Goal: Information Seeking & Learning: Learn about a topic

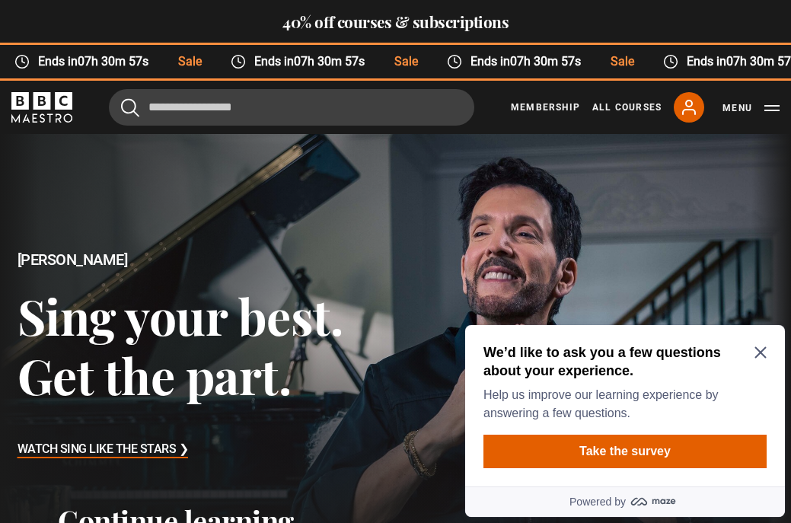
click at [758, 352] on icon "Close Maze Prompt" at bounding box center [761, 352] width 12 height 12
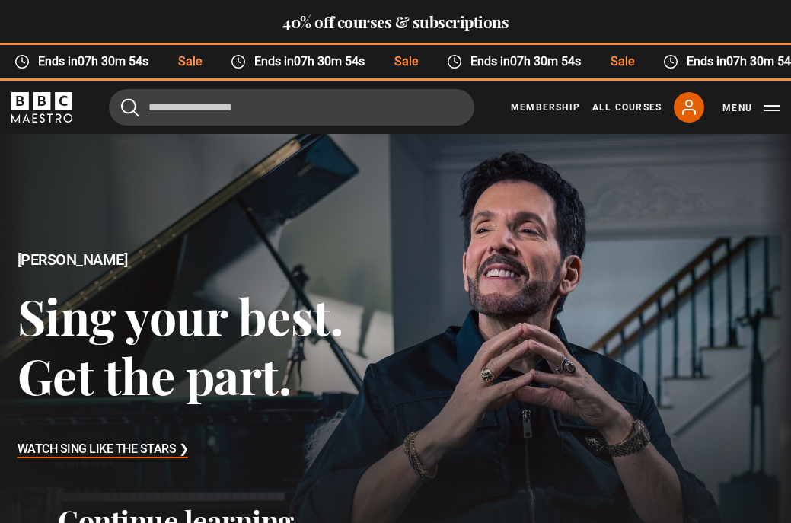
click at [158, 446] on h3 "Watch Sing Like the Stars ❯" at bounding box center [103, 450] width 171 height 23
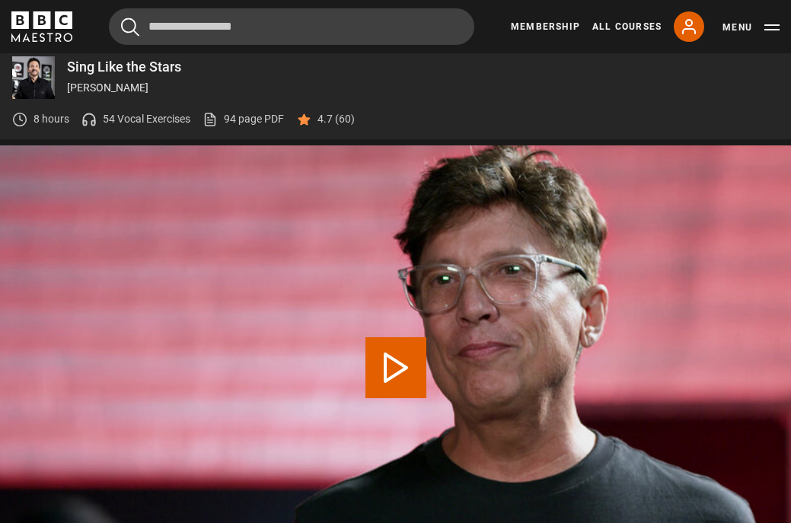
click at [84, 120] on icon at bounding box center [89, 122] width 11 height 5
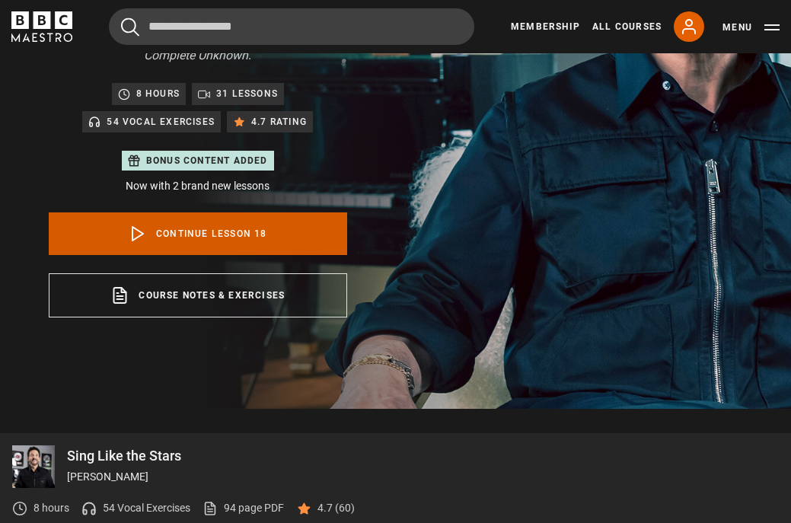
scroll to position [278, 0]
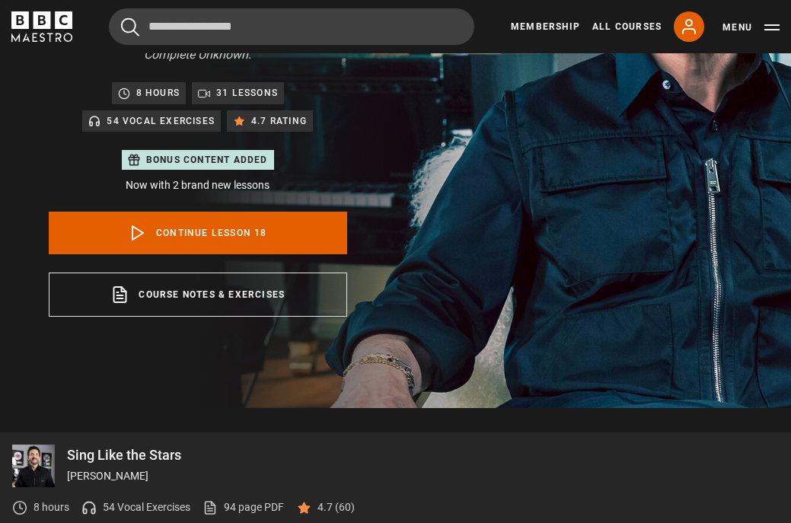
click at [177, 113] on p "54 Vocal Exercises" at bounding box center [161, 120] width 108 height 15
click at [117, 113] on p "54 Vocal Exercises" at bounding box center [161, 120] width 108 height 15
click at [152, 500] on p "54 Vocal Exercises" at bounding box center [147, 508] width 88 height 16
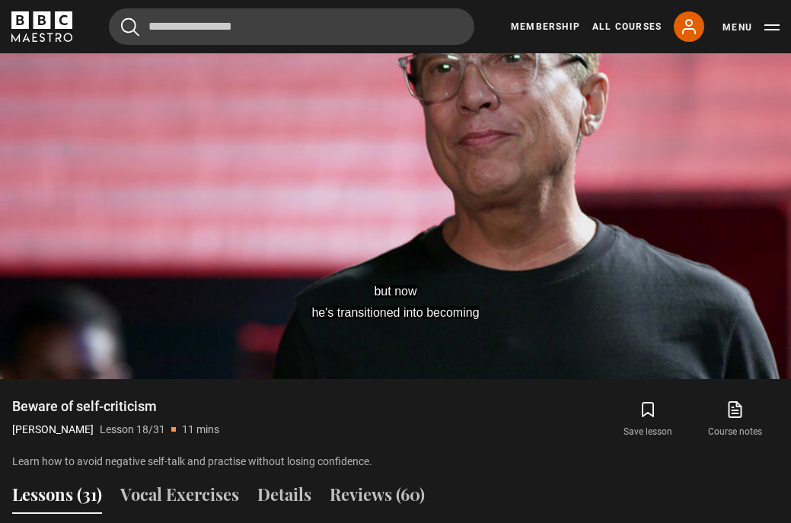
scroll to position [879, 0]
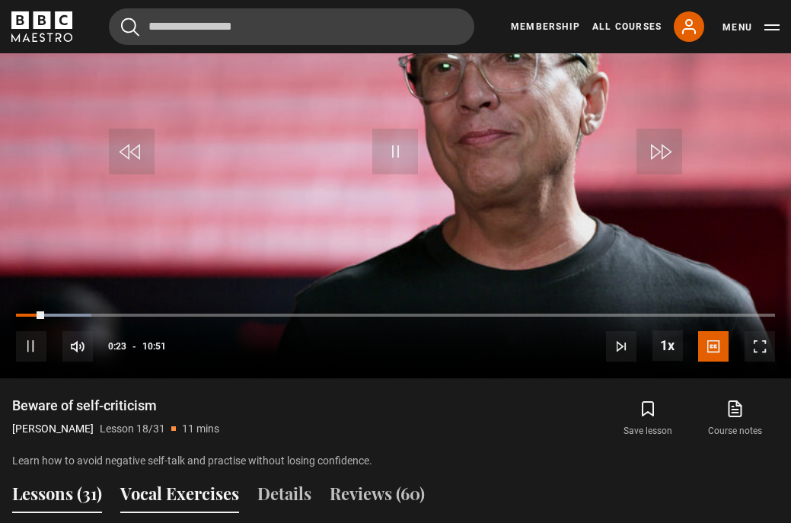
click at [178, 481] on button "Vocal Exercises" at bounding box center [179, 497] width 119 height 32
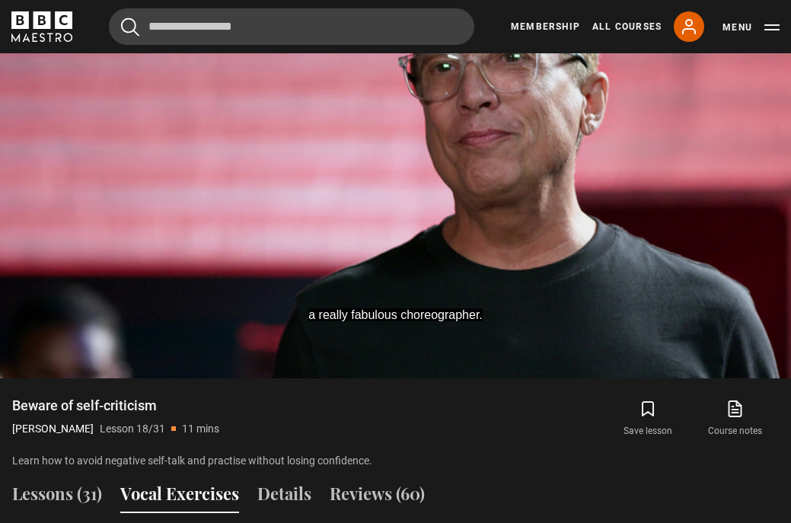
click at [178, 481] on button "Vocal Exercises" at bounding box center [179, 497] width 119 height 32
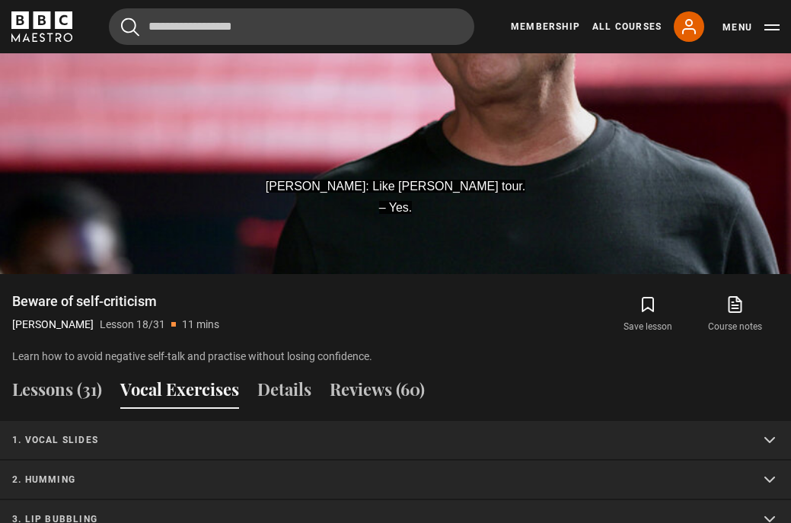
scroll to position [978, 0]
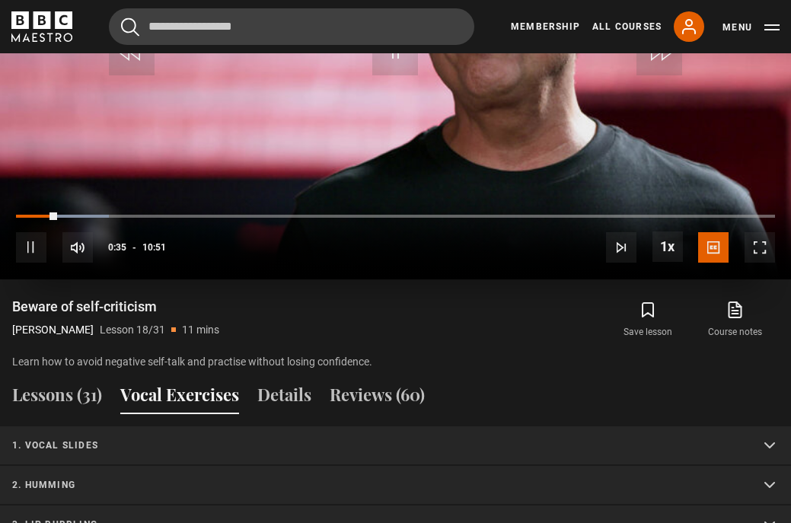
click at [30, 232] on span "Video Player" at bounding box center [31, 247] width 30 height 30
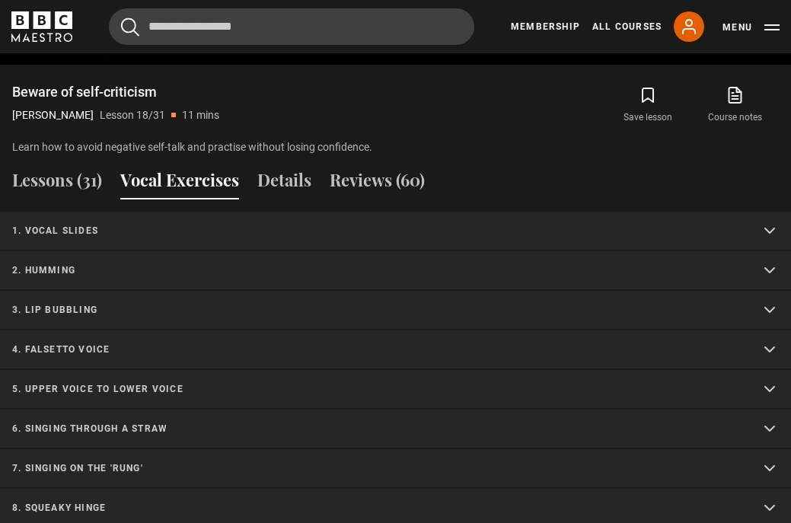
scroll to position [1204, 0]
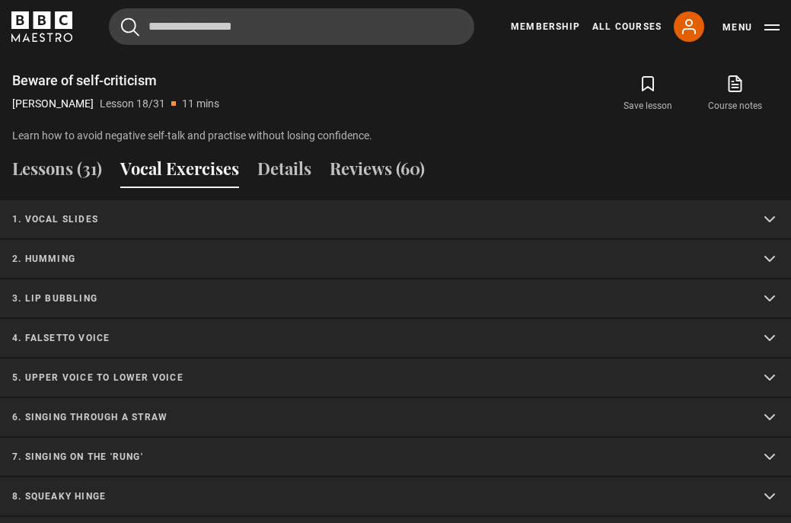
click at [74, 212] on p "1. Vocal slides" at bounding box center [377, 219] width 730 height 14
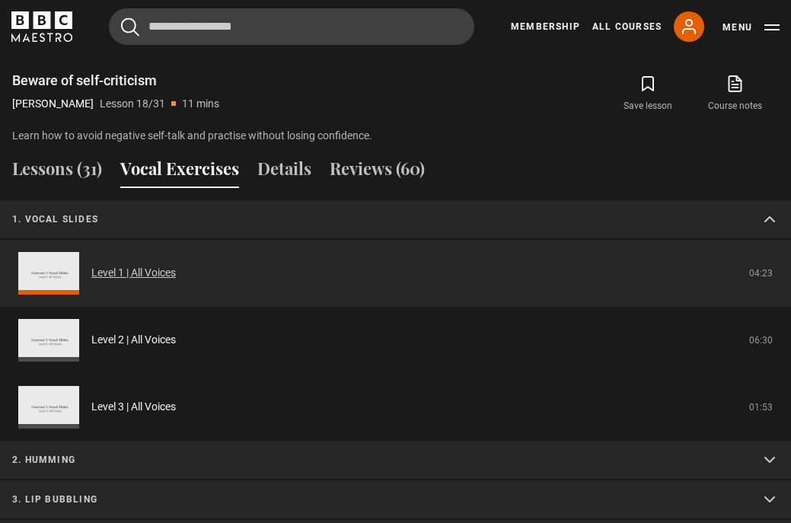
click at [91, 265] on link "Level 1 | All Voices" at bounding box center [133, 273] width 85 height 16
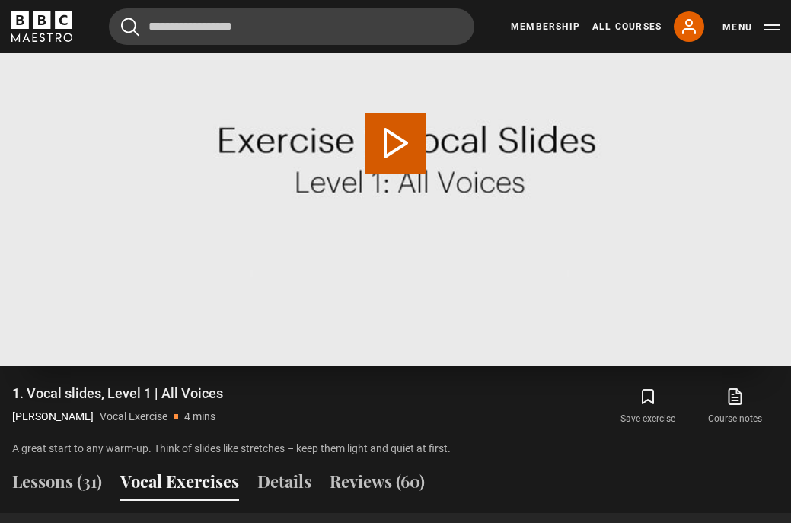
scroll to position [885, 0]
click at [393, 122] on button "Play Video" at bounding box center [396, 143] width 61 height 61
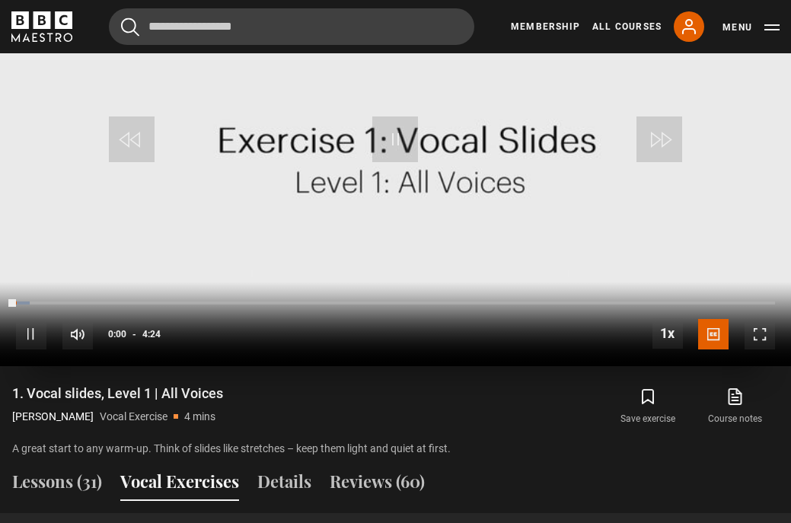
scroll to position [786, 0]
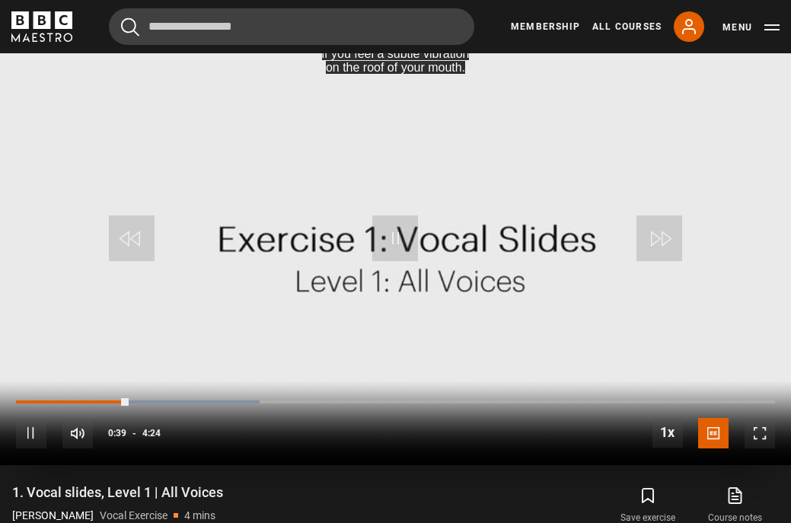
click at [30, 418] on span "Video Player" at bounding box center [31, 433] width 30 height 30
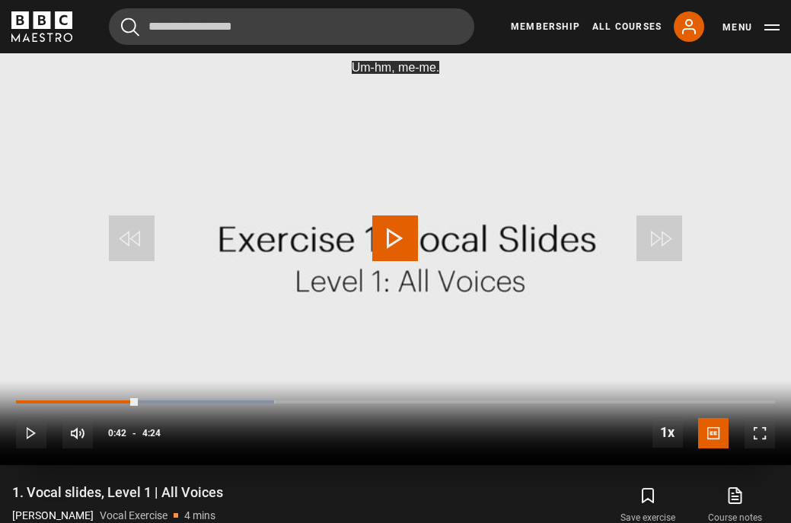
click at [30, 418] on span "Video Player" at bounding box center [31, 433] width 30 height 30
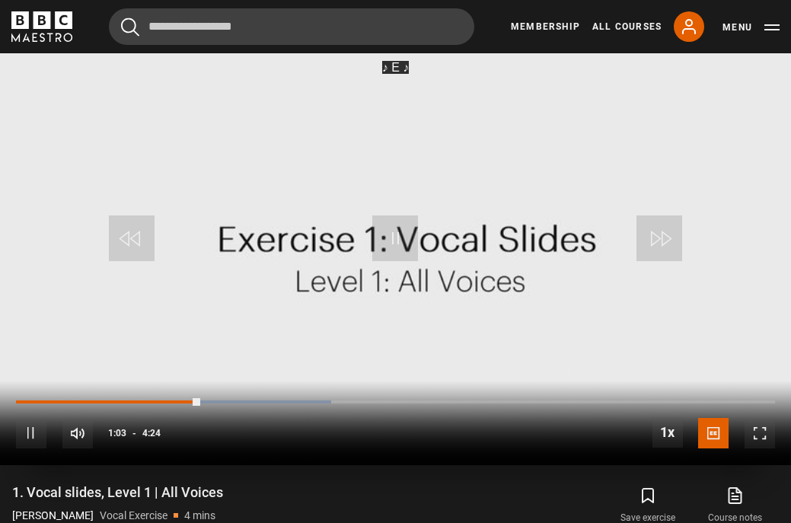
click at [30, 418] on span "Video Player" at bounding box center [31, 433] width 30 height 30
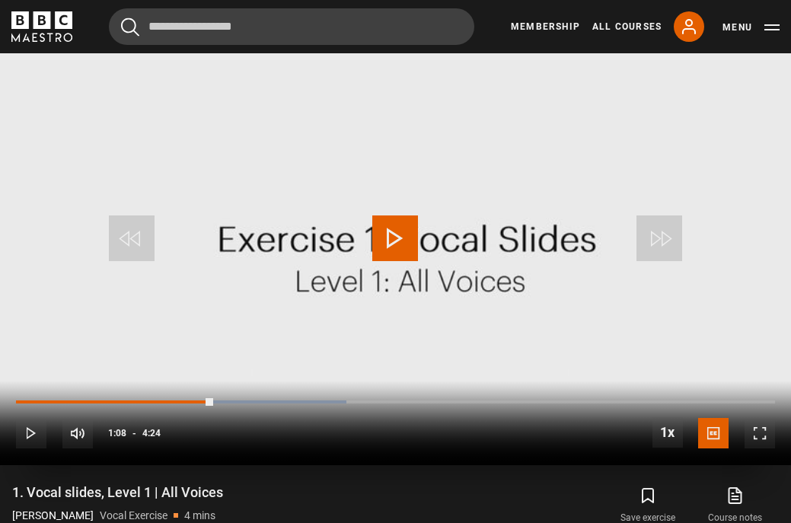
click at [30, 418] on span "Video Player" at bounding box center [31, 433] width 30 height 30
click at [392, 223] on span "Video Player" at bounding box center [395, 238] width 46 height 46
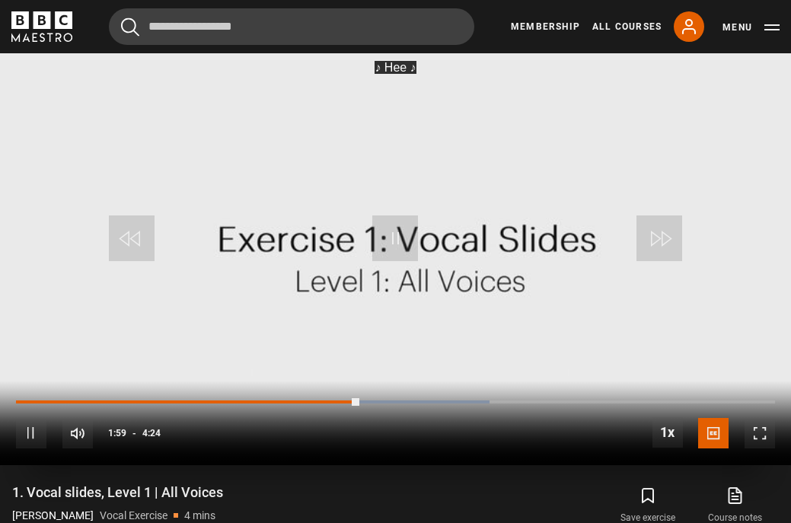
click at [33, 418] on span "Video Player" at bounding box center [31, 433] width 30 height 30
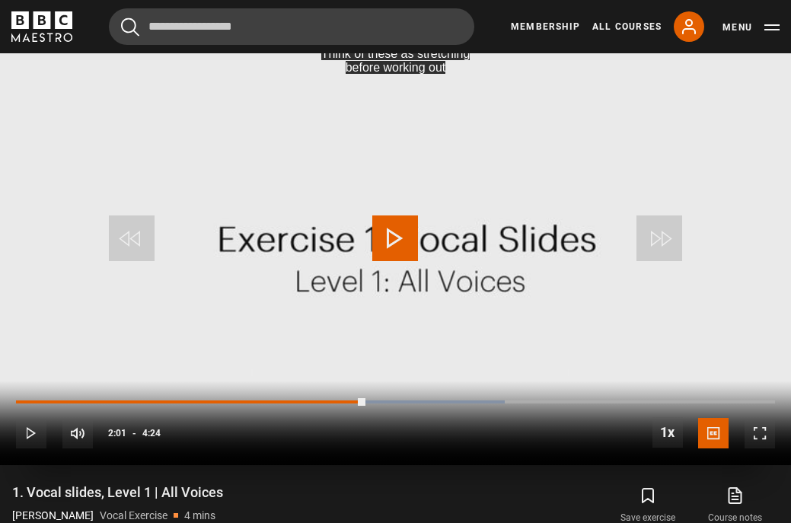
click at [33, 418] on span "Video Player" at bounding box center [31, 433] width 30 height 30
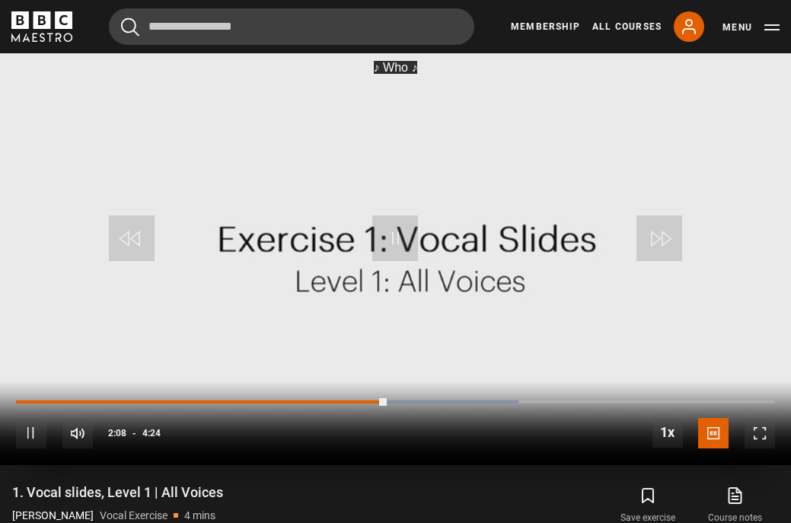
click at [33, 418] on span "Video Player" at bounding box center [31, 433] width 30 height 30
click at [395, 219] on span "Video Player" at bounding box center [395, 238] width 46 height 46
click at [31, 418] on span "Video Player" at bounding box center [31, 433] width 30 height 30
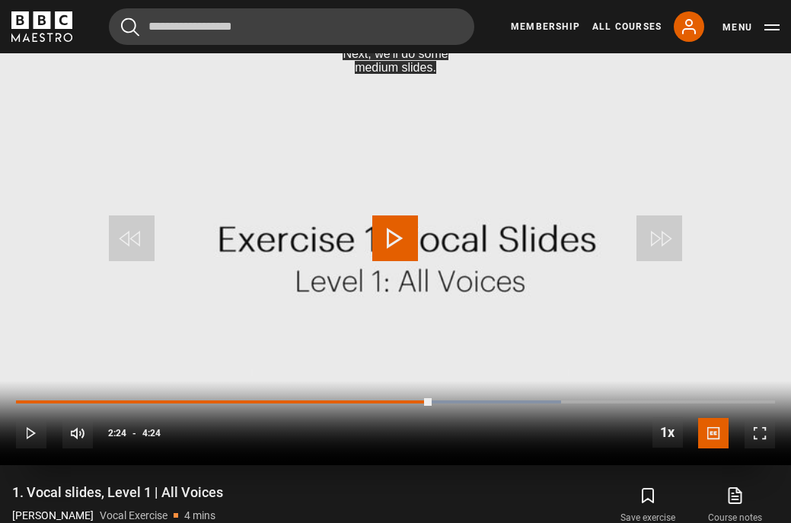
click at [397, 215] on span "Video Player" at bounding box center [395, 238] width 46 height 46
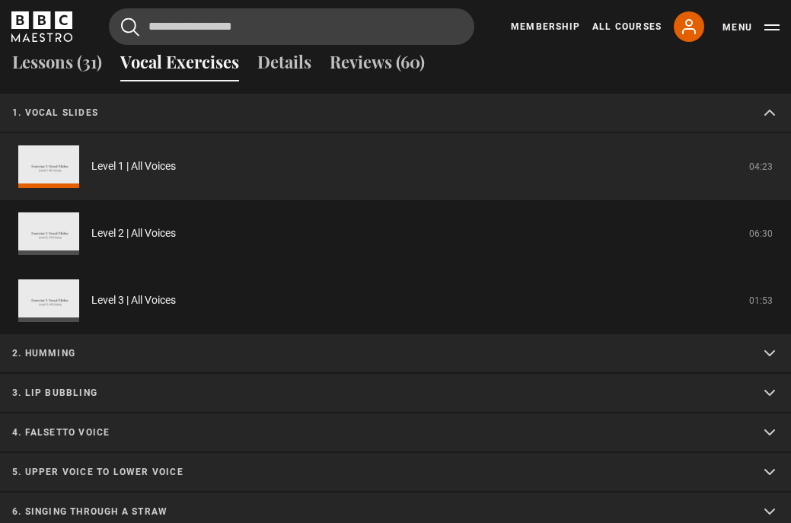
scroll to position [1306, 0]
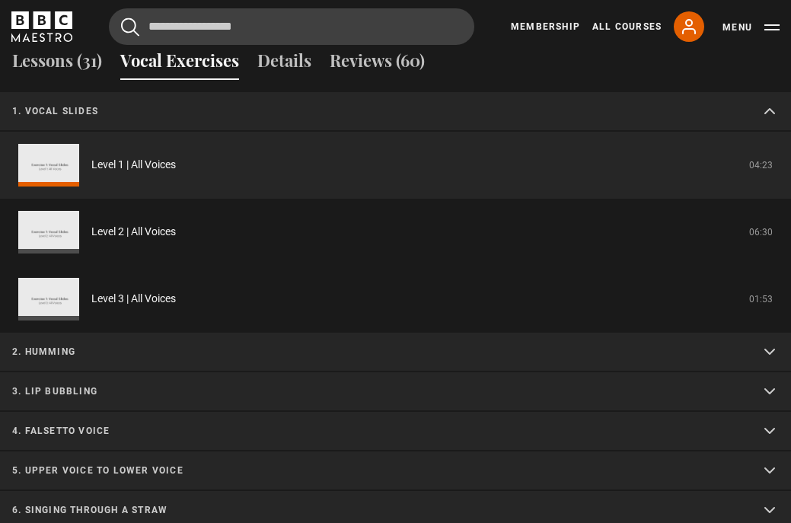
click at [54, 333] on summary "2. Humming" at bounding box center [395, 353] width 791 height 40
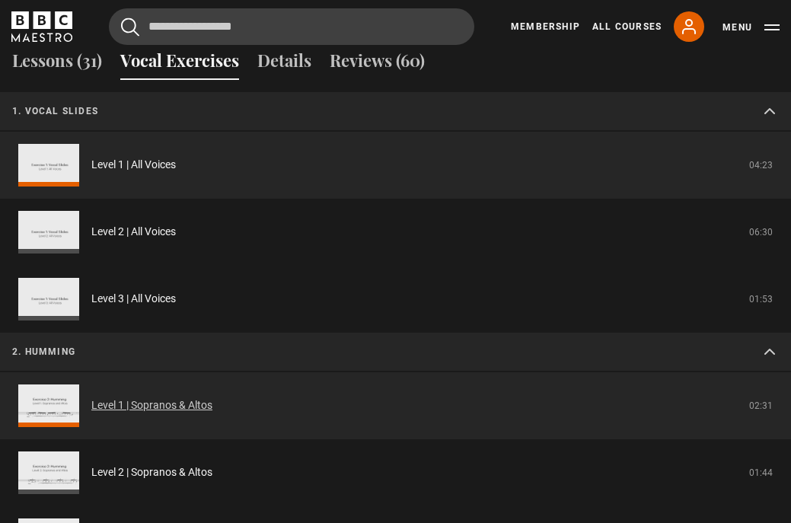
click at [91, 397] on link "Level 1 | Sopranos & Altos" at bounding box center [151, 405] width 121 height 16
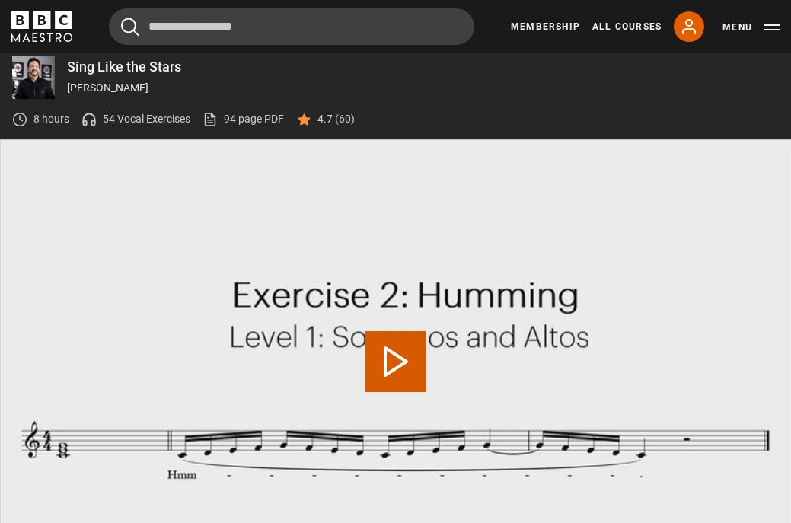
click at [397, 336] on button "Play Video" at bounding box center [396, 361] width 61 height 61
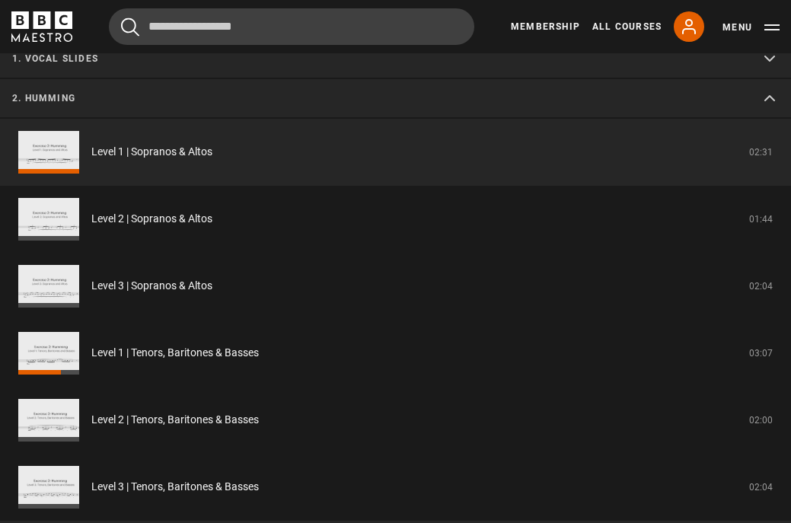
scroll to position [1364, 0]
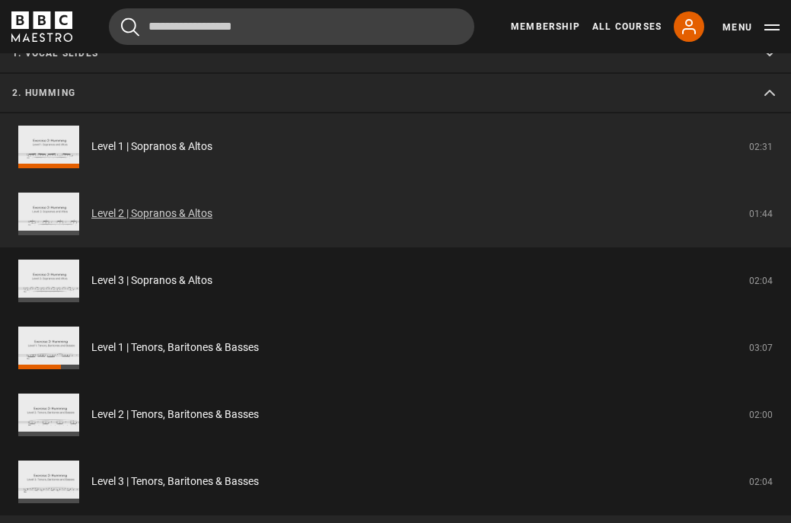
click at [147, 206] on link "Level 2 | Sopranos & Altos" at bounding box center [151, 214] width 121 height 16
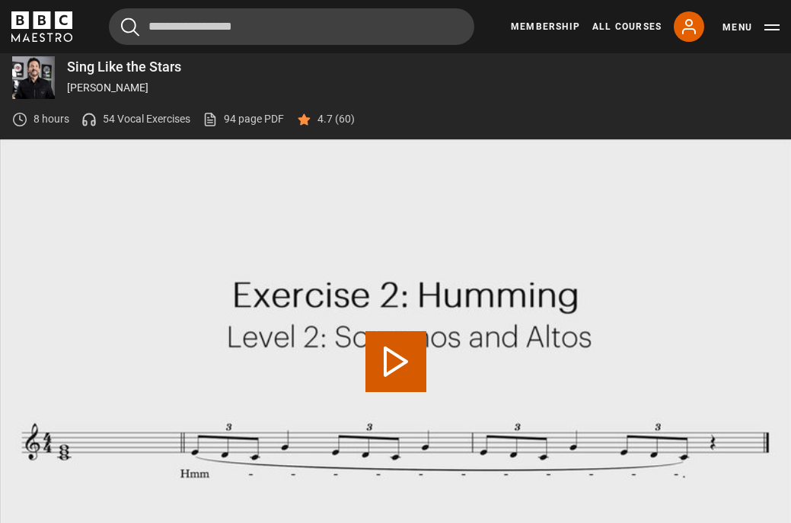
click at [394, 338] on button "Play Video" at bounding box center [396, 361] width 61 height 61
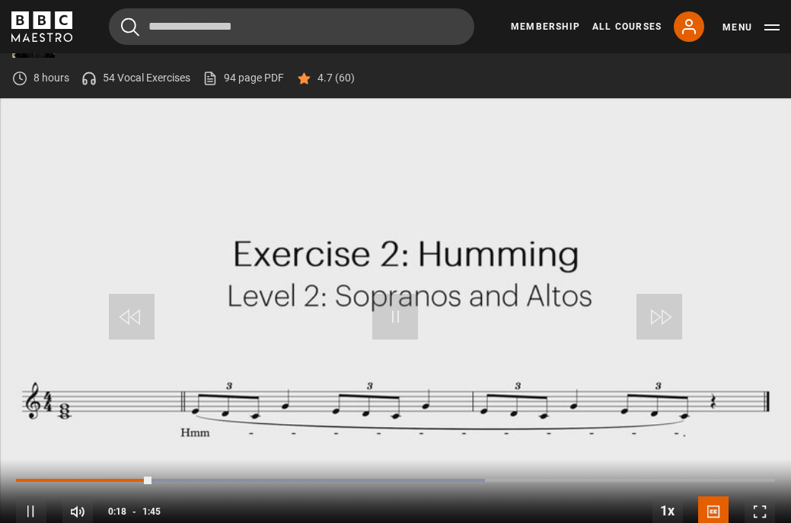
click at [397, 295] on span "Video Player" at bounding box center [395, 317] width 46 height 46
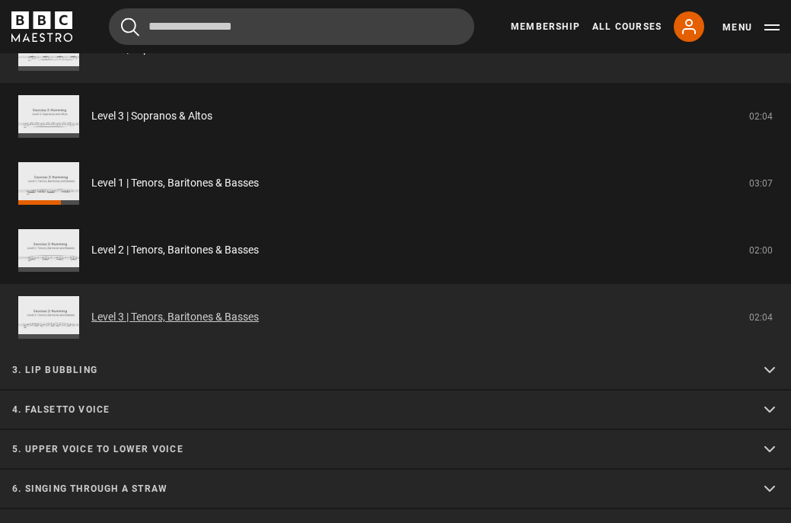
scroll to position [1529, 0]
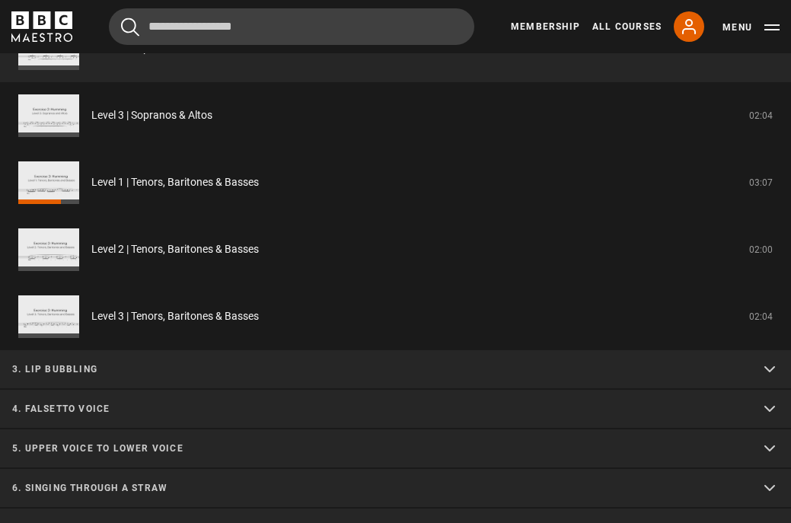
click at [84, 362] on p "3. Lip bubbling" at bounding box center [377, 369] width 730 height 14
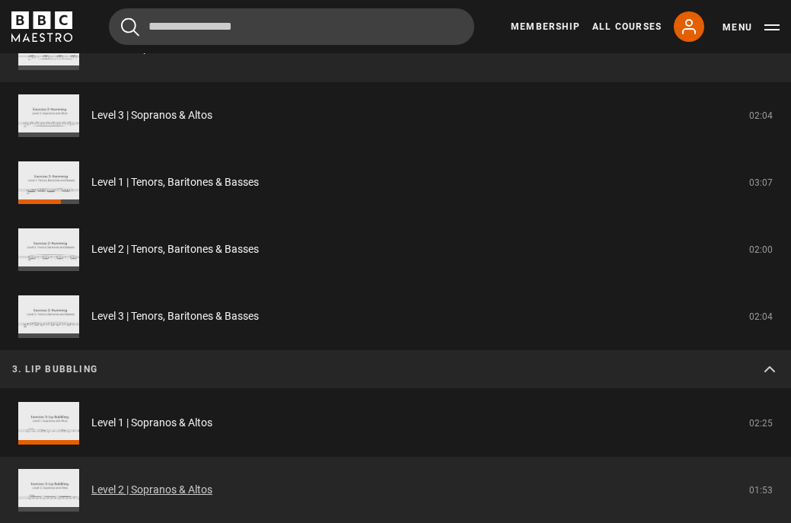
click at [91, 482] on link "Level 2 | Sopranos & Altos" at bounding box center [151, 490] width 121 height 16
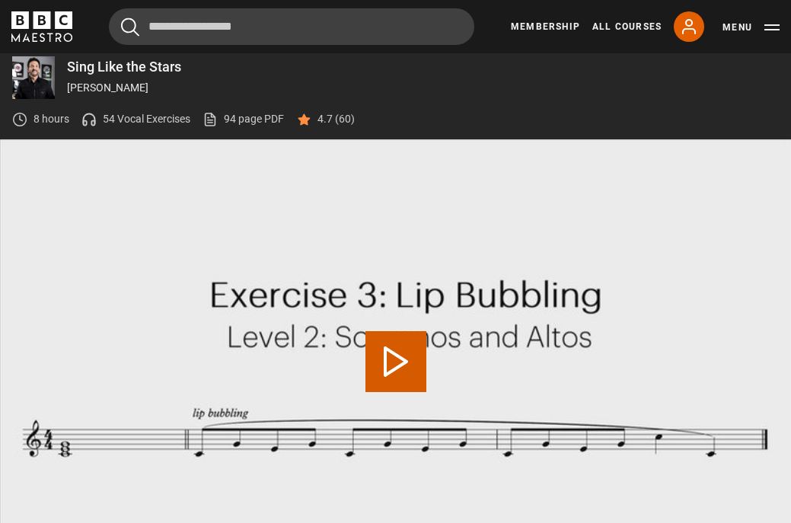
click at [396, 342] on button "Play Video" at bounding box center [396, 361] width 61 height 61
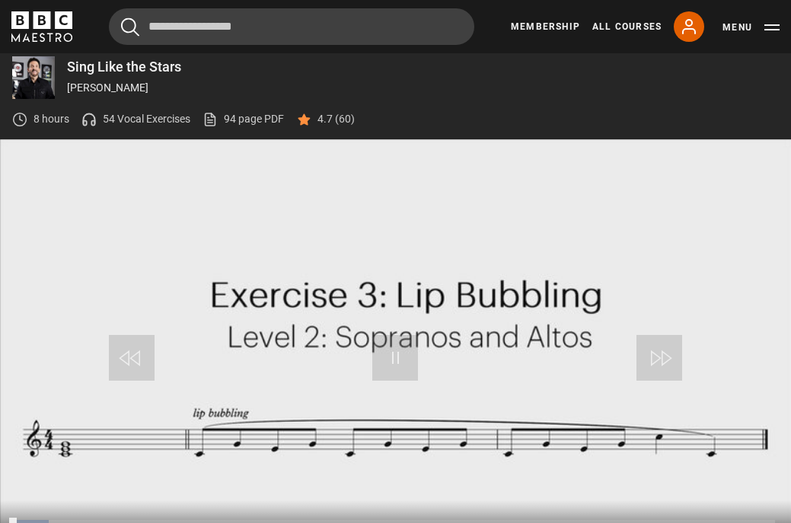
scroll to position [707, 0]
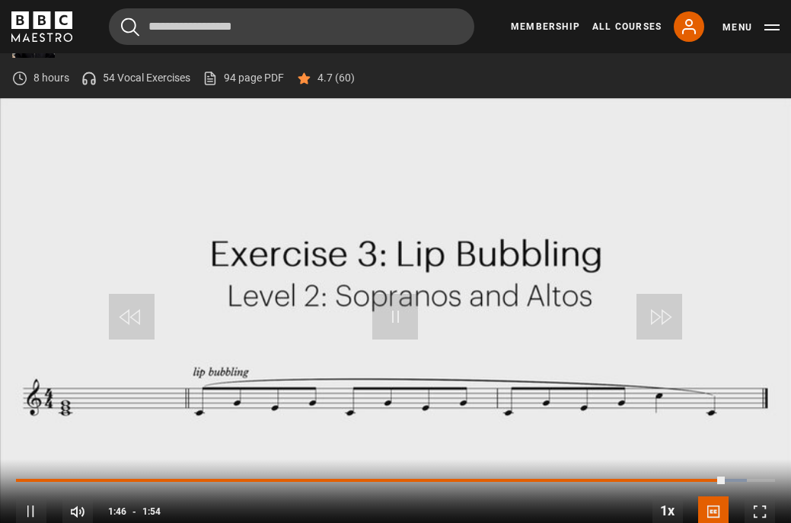
click at [34, 496] on span "Video Player" at bounding box center [31, 511] width 30 height 30
